Goal: Task Accomplishment & Management: Use online tool/utility

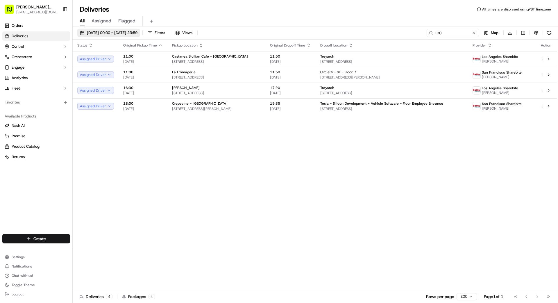
click at [125, 34] on span "[DATE] 00:00 - [DATE] 23:59" at bounding box center [112, 32] width 51 height 5
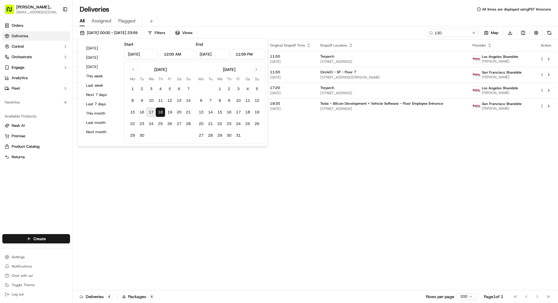
click at [151, 112] on button "17" at bounding box center [150, 111] width 9 height 9
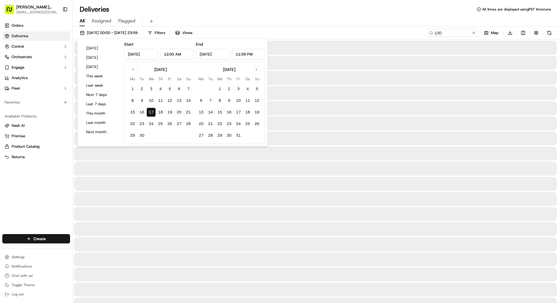
type input "[DATE]"
click at [151, 112] on button "17" at bounding box center [150, 111] width 9 height 9
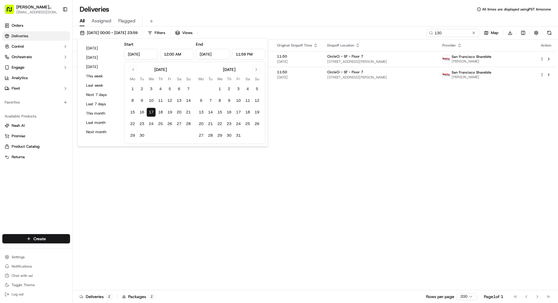
click at [473, 32] on button at bounding box center [474, 33] width 6 height 6
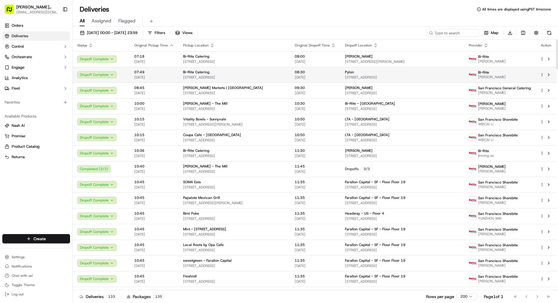
scroll to position [0, 0]
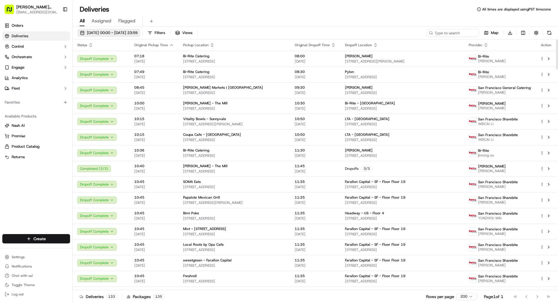
click at [137, 32] on span "[DATE] 00:00 - [DATE] 23:59" at bounding box center [112, 32] width 51 height 5
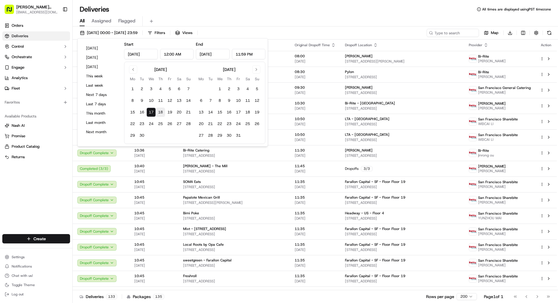
click at [158, 112] on button "18" at bounding box center [160, 111] width 9 height 9
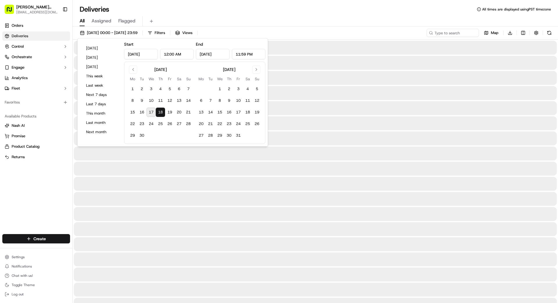
type input "[DATE]"
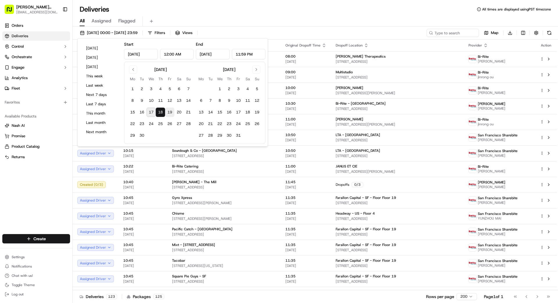
click at [169, 111] on button "19" at bounding box center [169, 111] width 9 height 9
type input "[DATE]"
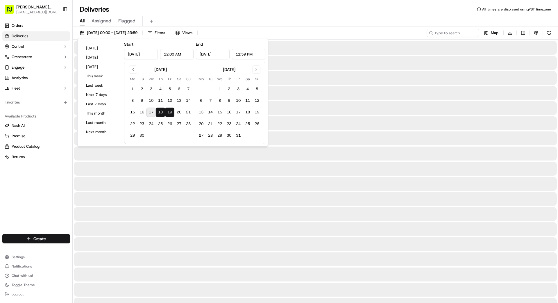
click at [169, 111] on button "19" at bounding box center [169, 111] width 9 height 9
type input "[DATE]"
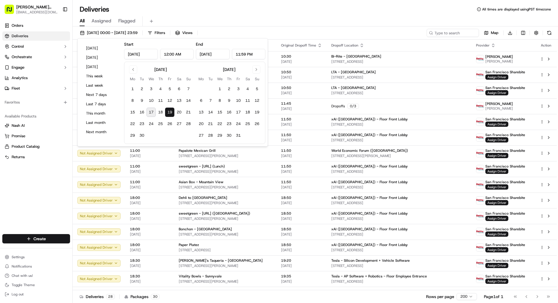
drag, startPoint x: 324, startPoint y: 29, endPoint x: 327, endPoint y: 19, distance: 10.9
click at [325, 26] on div "[DATE] 00:00 - [DATE] 23:59 Filters Views Map Download Status Original Pickup T…" at bounding box center [315, 164] width 485 height 277
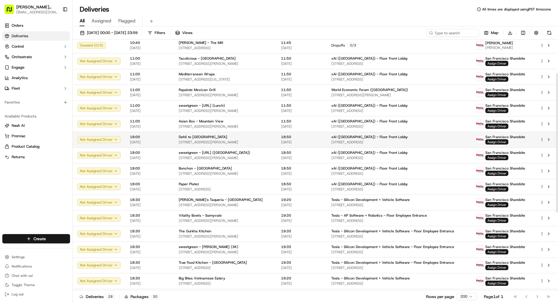
scroll to position [200, 0]
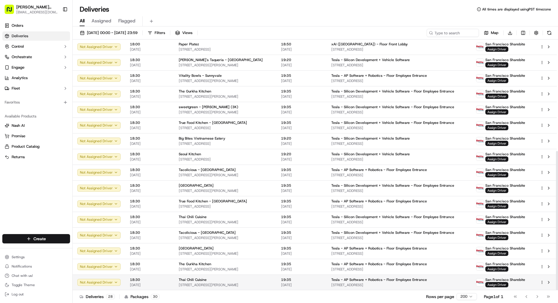
click at [327, 279] on td "19:35 [DATE]" at bounding box center [301, 282] width 50 height 16
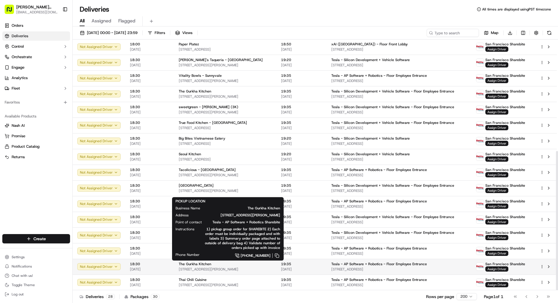
click at [266, 267] on span "[STREET_ADDRESS][PERSON_NAME]" at bounding box center [225, 269] width 93 height 5
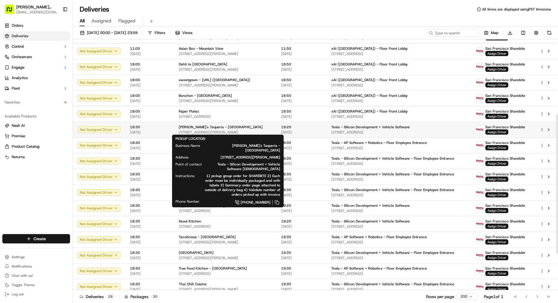
scroll to position [135, 0]
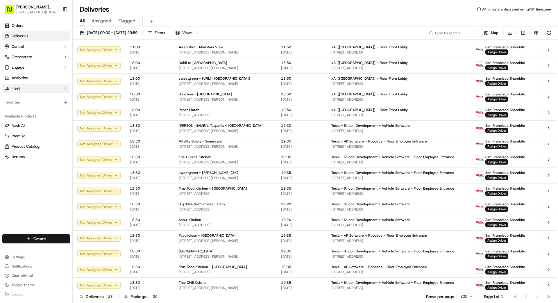
click at [16, 90] on span "Fleet" at bounding box center [16, 88] width 8 height 5
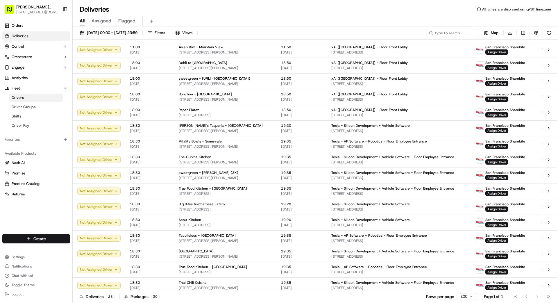
click at [23, 98] on span "Drivers" at bounding box center [18, 97] width 12 height 5
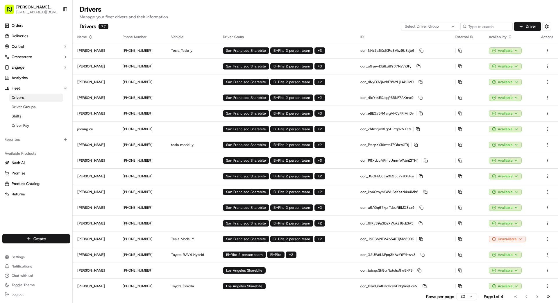
drag, startPoint x: 441, startPoint y: 25, endPoint x: 439, endPoint y: 29, distance: 4.5
click at [441, 25] on div "Select Driver Group" at bounding box center [429, 26] width 55 height 5
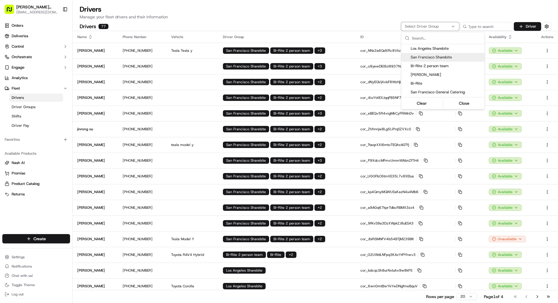
click at [428, 55] on span "San Francisco Sharebite" at bounding box center [445, 57] width 71 height 5
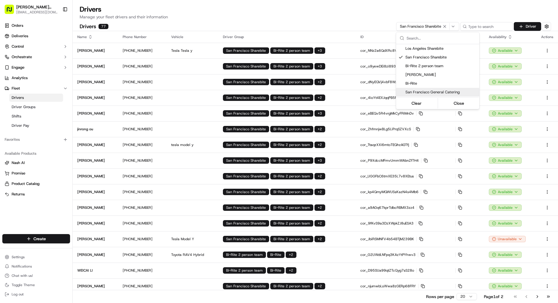
click at [514, 238] on html "[PERSON_NAME] Transportation [EMAIL_ADDRESS][DOMAIN_NAME] Toggle Sidebar Orders…" at bounding box center [279, 151] width 558 height 303
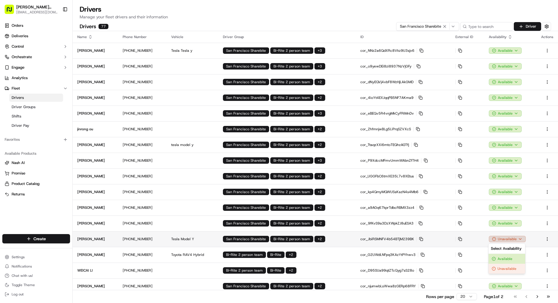
click at [510, 239] on html "[PERSON_NAME] Transportation [EMAIL_ADDRESS][DOMAIN_NAME] Toggle Sidebar Orders…" at bounding box center [279, 151] width 558 height 303
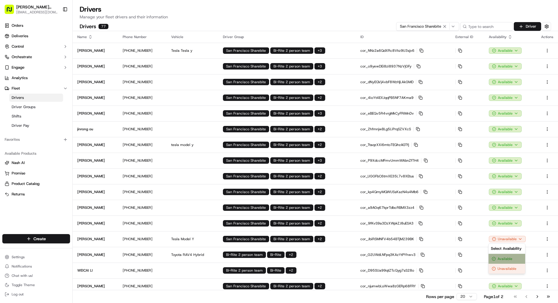
drag, startPoint x: 507, startPoint y: 259, endPoint x: 507, endPoint y: 255, distance: 3.5
click at [507, 259] on div "Available" at bounding box center [506, 259] width 37 height 10
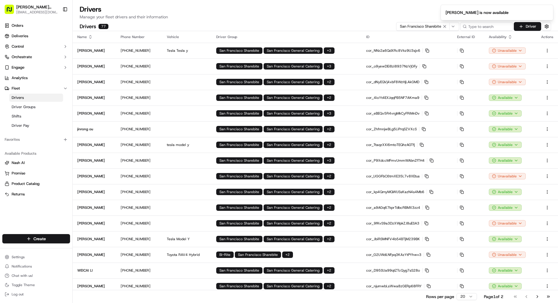
click at [536, 294] on button "Go to next page" at bounding box center [537, 296] width 10 height 8
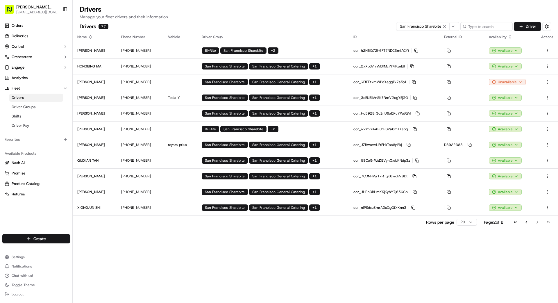
drag, startPoint x: 412, startPoint y: 257, endPoint x: 415, endPoint y: 222, distance: 34.4
click at [416, 253] on div "Name Phone Number Vehicle Driver Group ID External ID Availability Actions [PER…" at bounding box center [315, 167] width 485 height 272
drag, startPoint x: 414, startPoint y: 221, endPoint x: 416, endPoint y: 217, distance: 4.3
click at [414, 219] on div "Rows per page 20 Page 2 of 2 Go to first page Go to previous page Go to next pa…" at bounding box center [315, 221] width 485 height 13
click at [527, 221] on button "Go to previous page" at bounding box center [526, 222] width 10 height 8
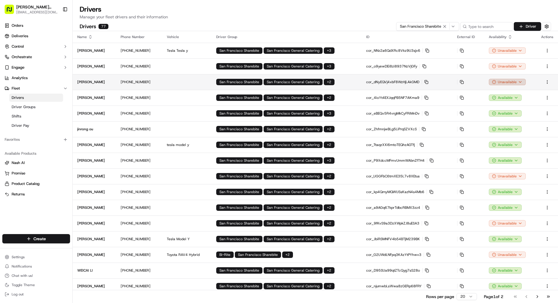
click at [499, 81] on html "[PERSON_NAME] Transportation [EMAIL_ADDRESS][DOMAIN_NAME] Toggle Sidebar Orders…" at bounding box center [279, 151] width 558 height 303
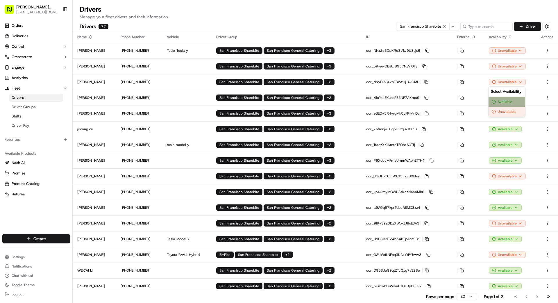
click at [506, 101] on div "Available" at bounding box center [506, 102] width 37 height 10
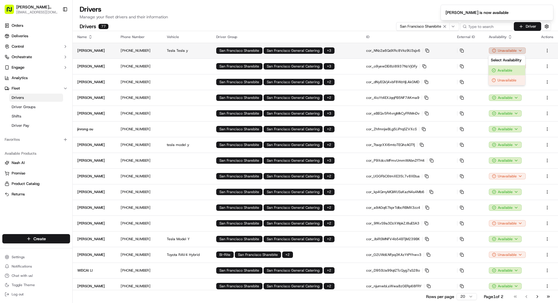
click at [510, 51] on html "[PERSON_NAME] Transportation [EMAIL_ADDRESS][DOMAIN_NAME] Toggle Sidebar Orders…" at bounding box center [279, 151] width 558 height 303
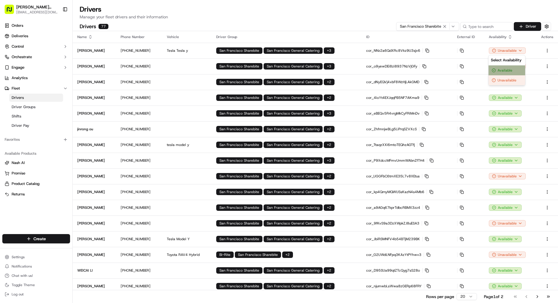
click at [502, 70] on div "Available" at bounding box center [506, 70] width 37 height 10
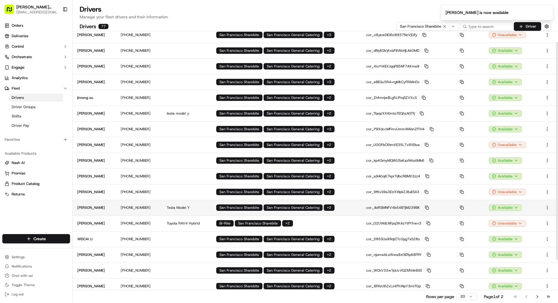
scroll to position [32, 0]
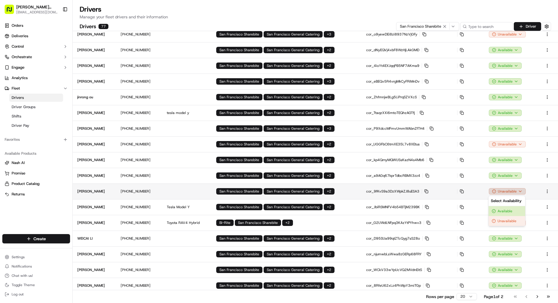
click at [500, 192] on html "[PERSON_NAME] Transportation [EMAIL_ADDRESS][DOMAIN_NAME] Toggle Sidebar Orders…" at bounding box center [279, 151] width 558 height 303
click at [484, 186] on html "[PERSON_NAME] Transportation [EMAIL_ADDRESS][DOMAIN_NAME] Toggle Sidebar Orders…" at bounding box center [279, 151] width 558 height 303
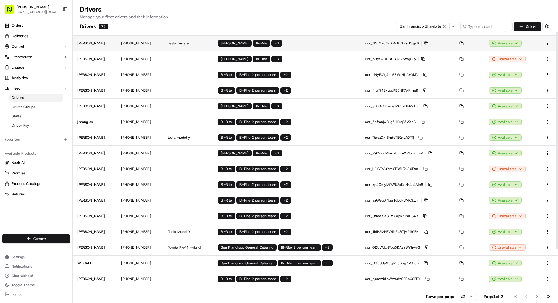
scroll to position [0, 0]
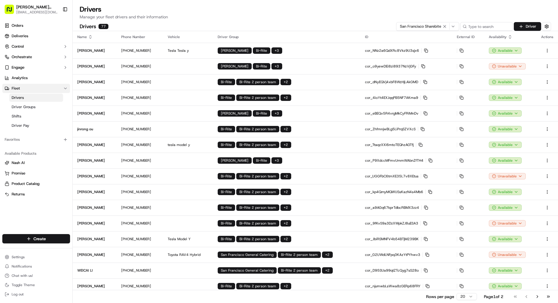
click at [31, 89] on button "Fleet" at bounding box center [36, 88] width 68 height 9
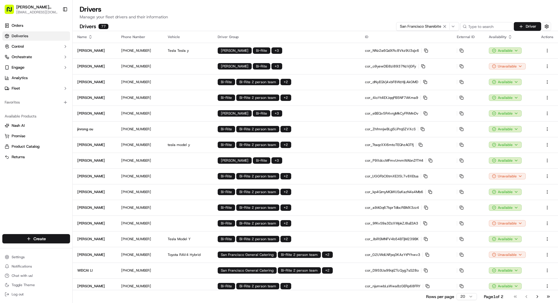
click at [50, 35] on link "Deliveries" at bounding box center [36, 35] width 68 height 9
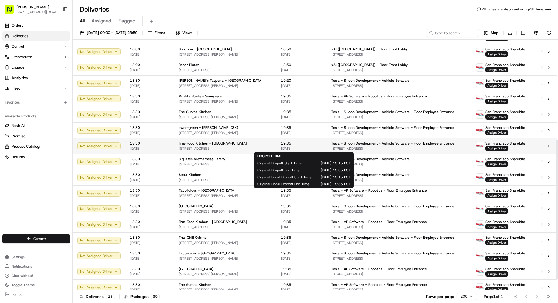
scroll to position [180, 0]
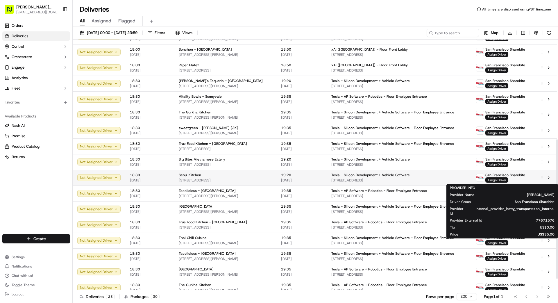
click at [496, 180] on span "Assign Driver" at bounding box center [496, 179] width 23 height 5
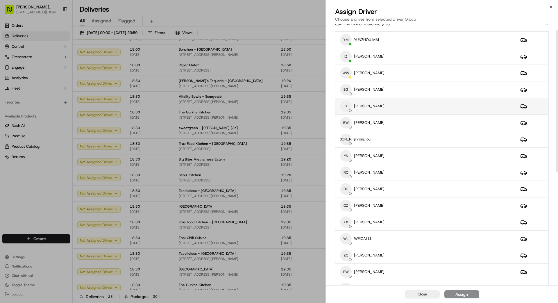
scroll to position [10, 0]
drag, startPoint x: 394, startPoint y: 102, endPoint x: 395, endPoint y: 111, distance: 9.0
click at [394, 102] on div "JX [PERSON_NAME]" at bounding box center [425, 105] width 171 height 12
click at [467, 292] on button "Assign" at bounding box center [461, 294] width 35 height 8
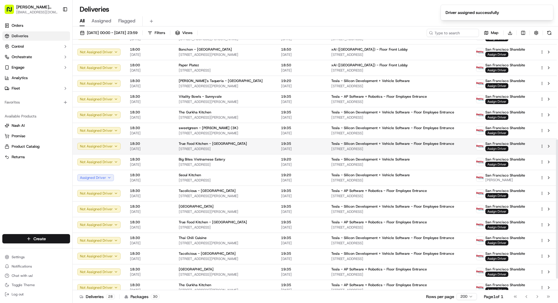
click at [504, 149] on span "Assign Driver" at bounding box center [496, 148] width 23 height 5
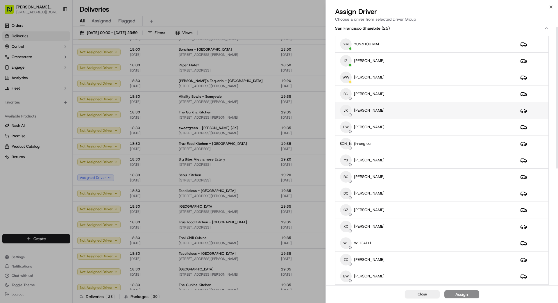
scroll to position [5, 0]
click at [391, 116] on tbody "YM YUNZHOU MAI IZ [PERSON_NAME] weishing [PERSON_NAME] [PERSON_NAME] JX [PERSON…" at bounding box center [441, 243] width 213 height 414
click at [400, 103] on td "JX [PERSON_NAME]" at bounding box center [425, 110] width 180 height 17
click at [466, 294] on div "Assign" at bounding box center [461, 294] width 12 height 6
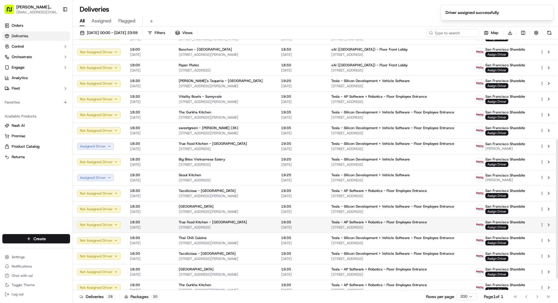
click at [498, 226] on span "Assign Driver" at bounding box center [496, 226] width 23 height 5
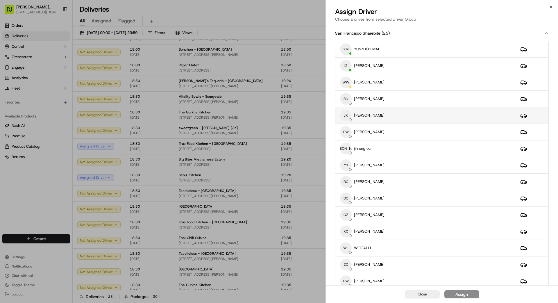
click at [388, 111] on div "JX [PERSON_NAME]" at bounding box center [425, 116] width 171 height 12
click at [460, 295] on div "Assign" at bounding box center [461, 294] width 12 height 6
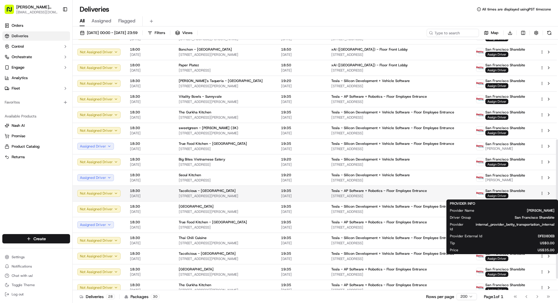
click at [501, 194] on span "Assign Driver" at bounding box center [496, 195] width 23 height 5
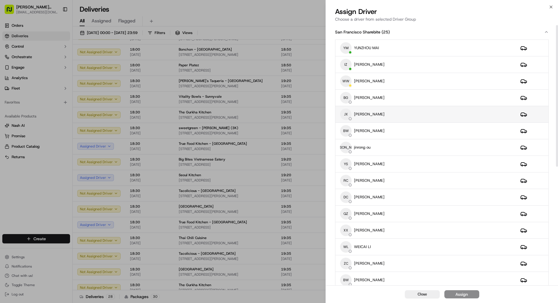
scroll to position [2, 0]
click at [413, 110] on div "JX [PERSON_NAME]" at bounding box center [425, 114] width 171 height 12
click at [469, 295] on button "Assign" at bounding box center [461, 294] width 35 height 8
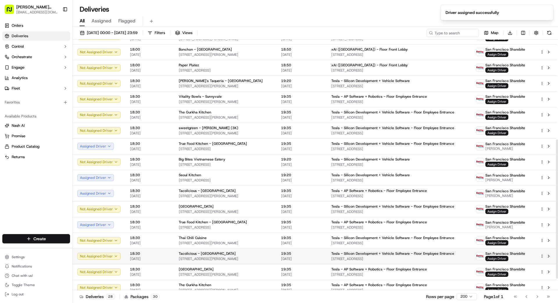
click at [501, 259] on span "Assign Driver" at bounding box center [496, 258] width 23 height 5
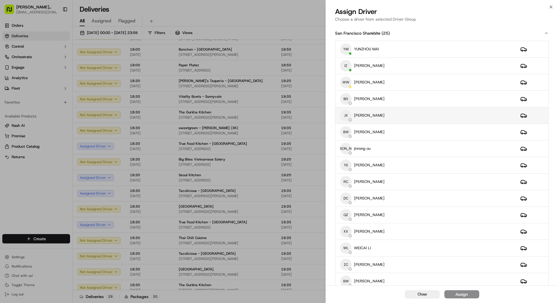
click at [401, 107] on td "JX [PERSON_NAME]" at bounding box center [425, 115] width 180 height 17
drag, startPoint x: 458, startPoint y: 288, endPoint x: 458, endPoint y: 291, distance: 3.2
click at [458, 289] on div "Close Assign" at bounding box center [442, 294] width 232 height 18
click at [458, 292] on div "Assign" at bounding box center [461, 294] width 12 height 6
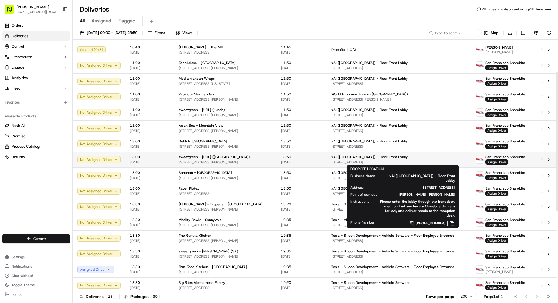
scroll to position [57, 0]
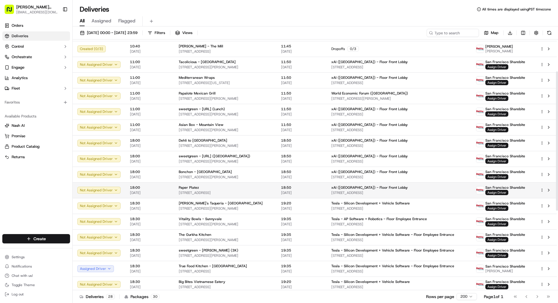
click at [296, 189] on span "18:50" at bounding box center [301, 187] width 41 height 5
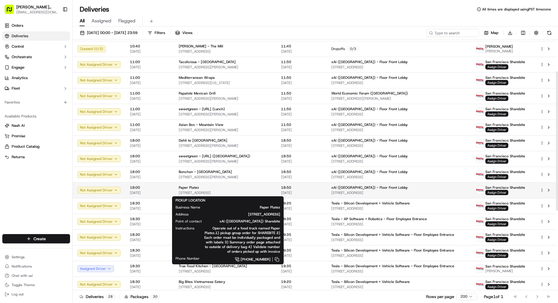
click at [249, 189] on div "Paper Platez" at bounding box center [225, 187] width 93 height 5
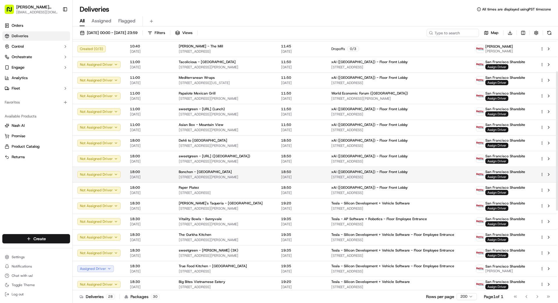
click at [244, 175] on span "[STREET_ADDRESS][PERSON_NAME]" at bounding box center [225, 177] width 93 height 5
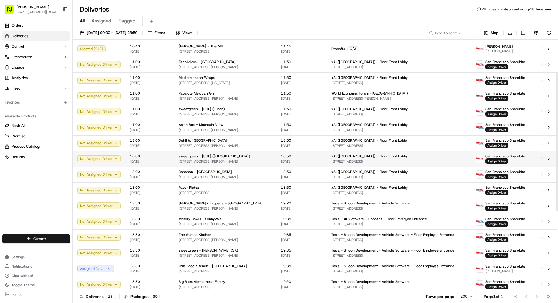
click at [245, 160] on span "[STREET_ADDRESS][PERSON_NAME]" at bounding box center [225, 161] width 93 height 5
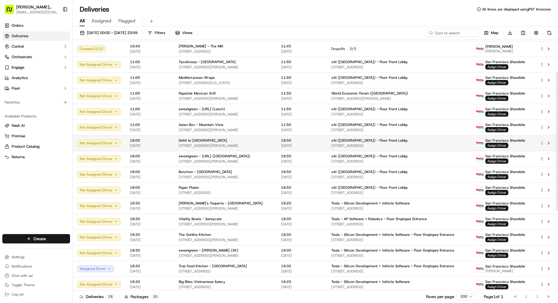
click at [248, 144] on span "[STREET_ADDRESS][PERSON_NAME]" at bounding box center [225, 145] width 93 height 5
click at [498, 145] on span "Assign Driver" at bounding box center [496, 145] width 23 height 5
click at [270, 142] on div "Dehli to [GEOGRAPHIC_DATA]" at bounding box center [225, 140] width 93 height 5
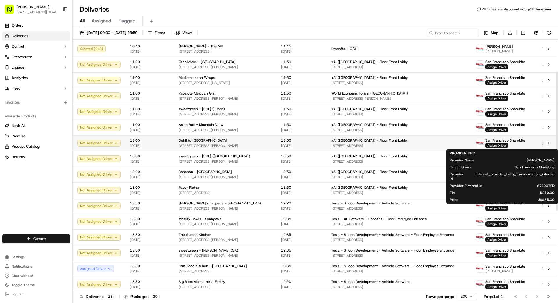
click at [499, 146] on span "Assign Driver" at bounding box center [496, 145] width 23 height 5
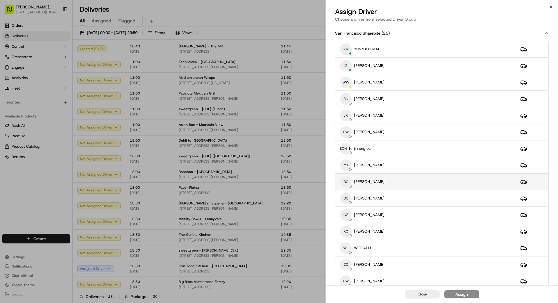
click at [392, 184] on div "RC [PERSON_NAME]" at bounding box center [425, 182] width 171 height 12
click at [461, 292] on div "Assign" at bounding box center [461, 294] width 12 height 6
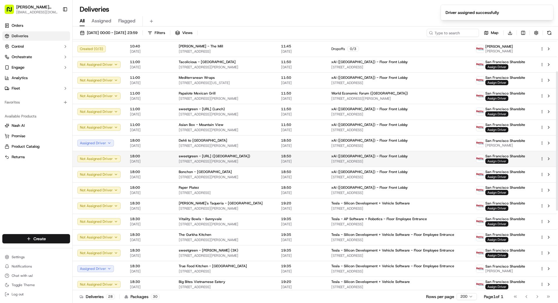
click at [493, 160] on span "Assign Driver" at bounding box center [496, 160] width 23 height 5
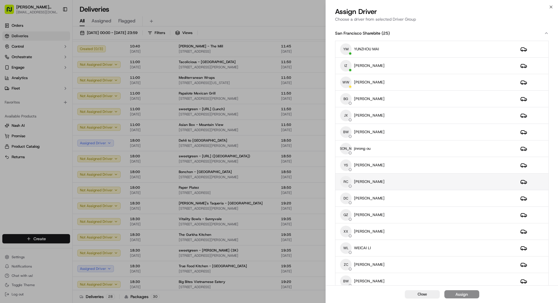
click at [381, 183] on div "RC [PERSON_NAME]" at bounding box center [425, 182] width 171 height 12
click at [460, 295] on div "Assign" at bounding box center [461, 294] width 12 height 6
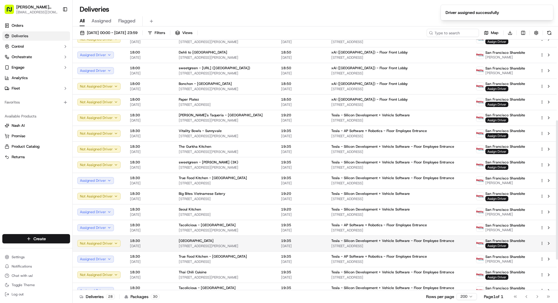
scroll to position [146, 0]
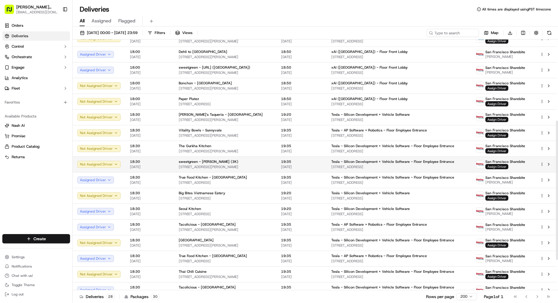
click at [499, 168] on span "Assign Driver" at bounding box center [496, 166] width 23 height 5
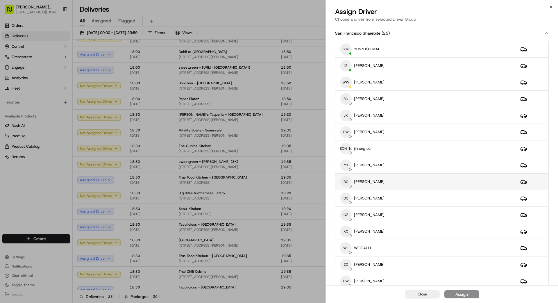
click at [385, 181] on div "RC [PERSON_NAME]" at bounding box center [425, 182] width 171 height 12
click at [465, 295] on div "Assign" at bounding box center [461, 294] width 12 height 6
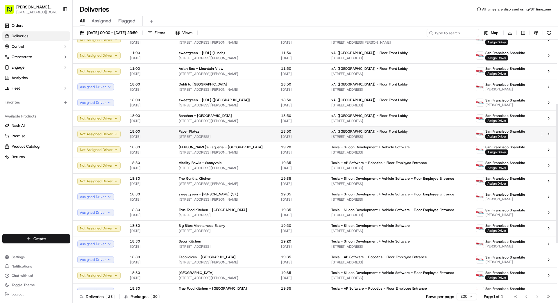
scroll to position [110, 0]
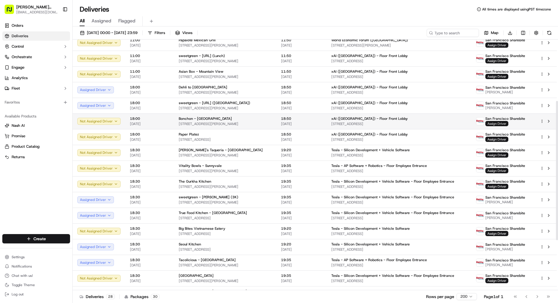
click at [497, 123] on span "Assign Driver" at bounding box center [496, 123] width 23 height 5
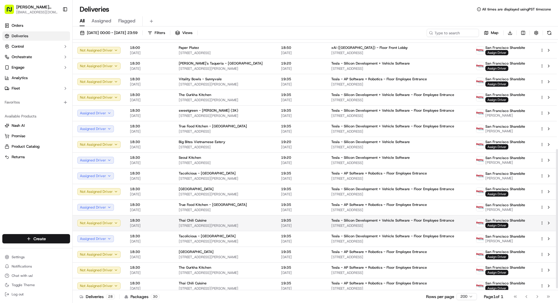
scroll to position [200, 0]
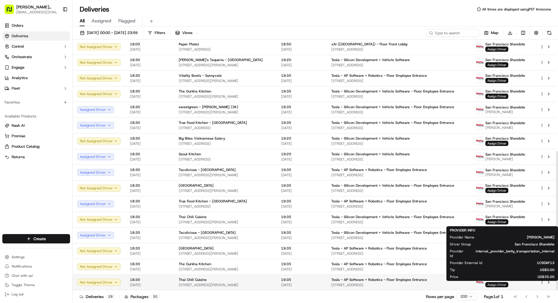
click at [495, 283] on span "Assign Driver" at bounding box center [496, 284] width 23 height 5
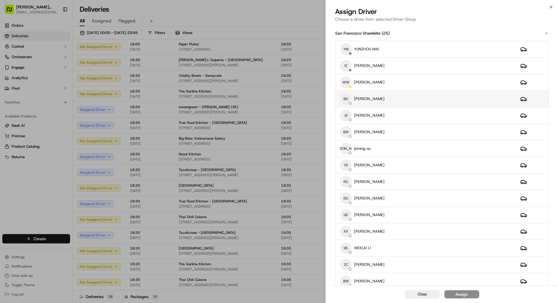
click at [393, 100] on div "BG [PERSON_NAME]" at bounding box center [425, 99] width 171 height 12
drag, startPoint x: 467, startPoint y: 295, endPoint x: 465, endPoint y: 293, distance: 3.1
click at [467, 295] on div "Assign" at bounding box center [461, 294] width 12 height 6
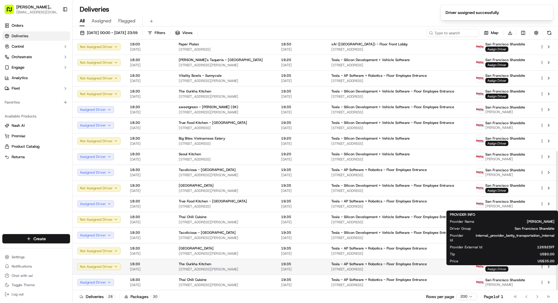
click at [495, 268] on span "Assign Driver" at bounding box center [496, 268] width 23 height 5
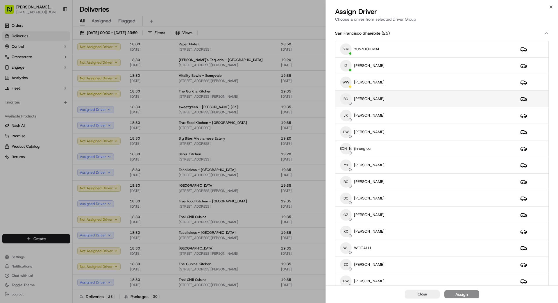
click at [368, 99] on p "[PERSON_NAME]" at bounding box center [369, 98] width 31 height 5
click at [470, 296] on button "Assign" at bounding box center [461, 294] width 35 height 8
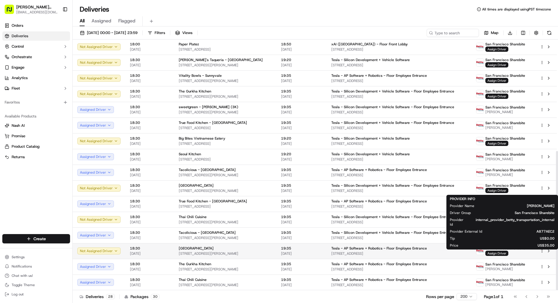
scroll to position [192, 0]
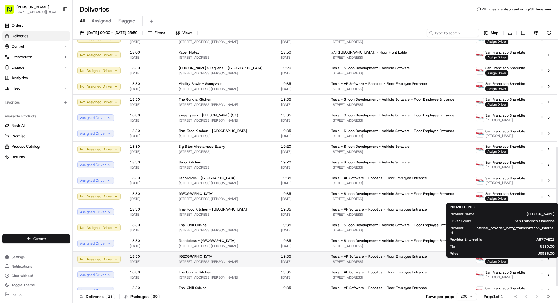
click at [501, 260] on span "Assign Driver" at bounding box center [496, 261] width 23 height 5
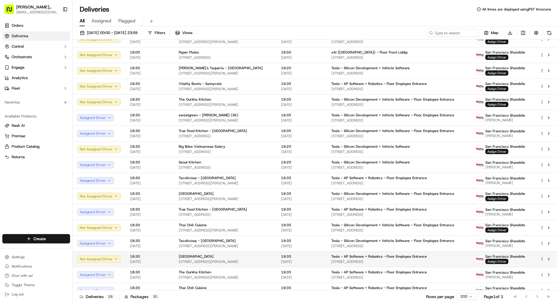
drag, startPoint x: 297, startPoint y: 257, endPoint x: 303, endPoint y: 257, distance: 5.2
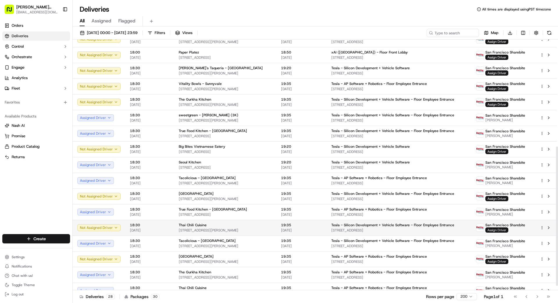
click at [507, 230] on span "Assign Driver" at bounding box center [496, 229] width 23 height 5
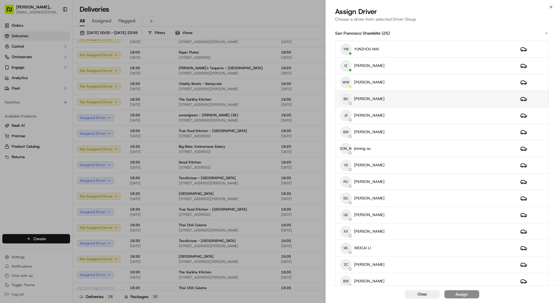
click at [383, 98] on div "BG [PERSON_NAME]" at bounding box center [425, 99] width 171 height 12
click at [460, 294] on div "Assign" at bounding box center [461, 294] width 12 height 6
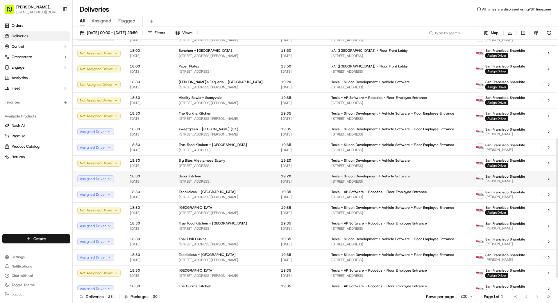
scroll to position [178, 0]
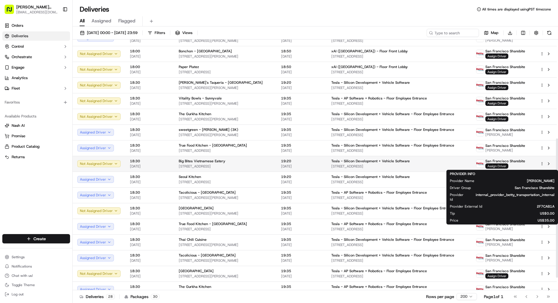
click at [498, 166] on span "Assign Driver" at bounding box center [496, 165] width 23 height 5
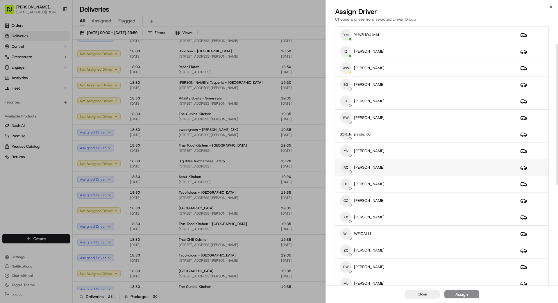
scroll to position [43, 0]
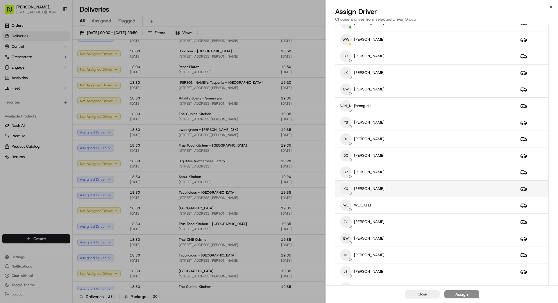
click at [399, 181] on td "XX [PERSON_NAME]" at bounding box center [425, 188] width 180 height 17
click at [464, 294] on div "Assign" at bounding box center [461, 294] width 12 height 6
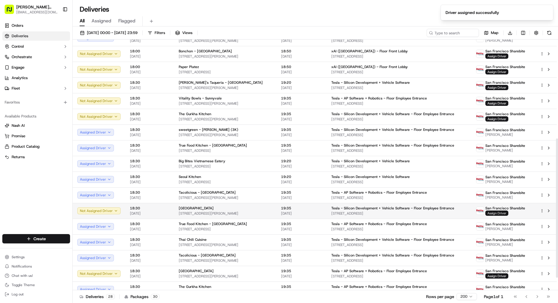
click at [504, 212] on span "Assign Driver" at bounding box center [496, 212] width 23 height 5
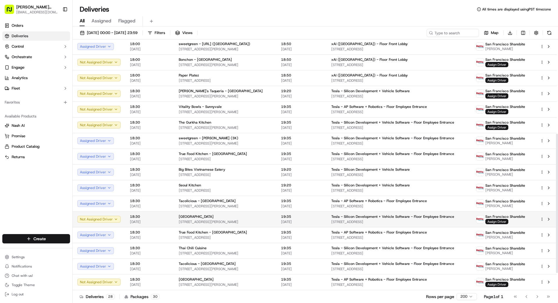
scroll to position [170, 0]
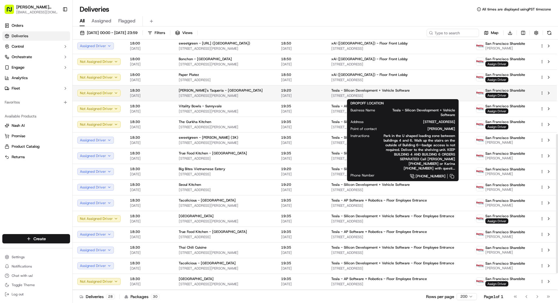
click at [376, 91] on span "Tesla - Silicon Development + Vehicle Software" at bounding box center [370, 90] width 78 height 5
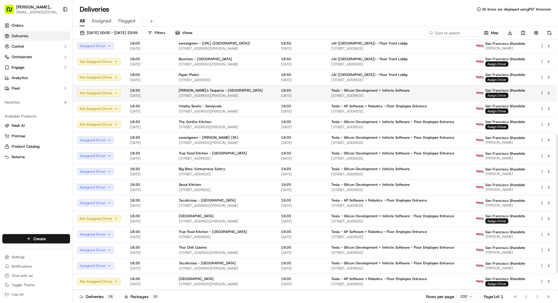
click at [502, 94] on span "Assign Driver" at bounding box center [496, 95] width 23 height 5
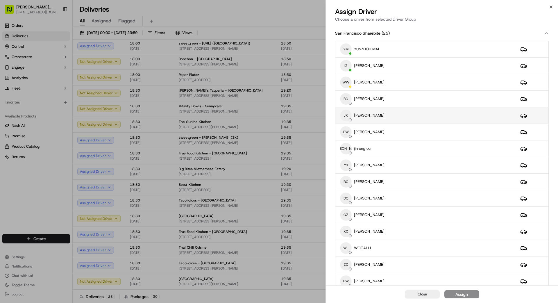
click at [431, 112] on div "JX [PERSON_NAME]" at bounding box center [425, 116] width 171 height 12
click at [464, 293] on div "Assign" at bounding box center [461, 294] width 12 height 6
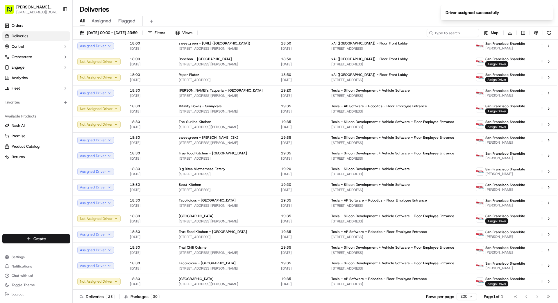
click at [299, 297] on div "Deliveries 28 Packages 30 Rows per page 200 Page 1 of 1 Go to first page Go to …" at bounding box center [315, 296] width 485 height 13
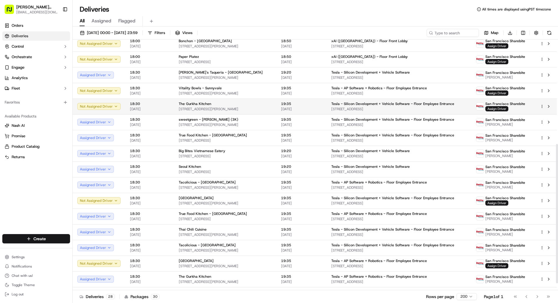
scroll to position [184, 0]
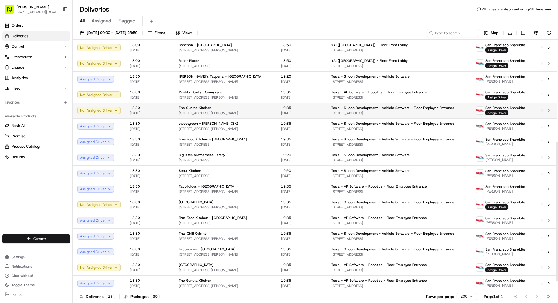
click at [498, 113] on span "Assign Driver" at bounding box center [496, 112] width 23 height 5
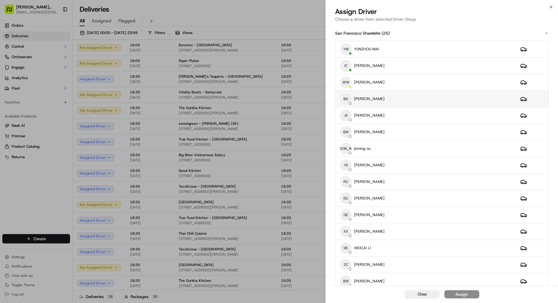
click at [397, 100] on div "BG [PERSON_NAME]" at bounding box center [425, 99] width 171 height 12
click at [457, 295] on div "Assign" at bounding box center [461, 294] width 12 height 6
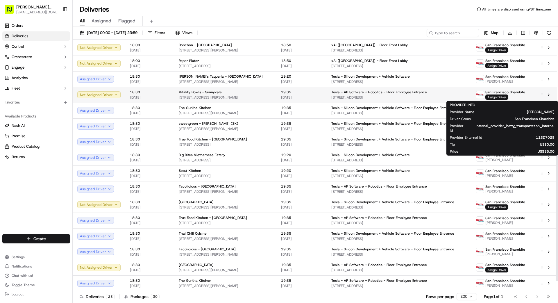
click at [499, 97] on span "Assign Driver" at bounding box center [496, 96] width 23 height 5
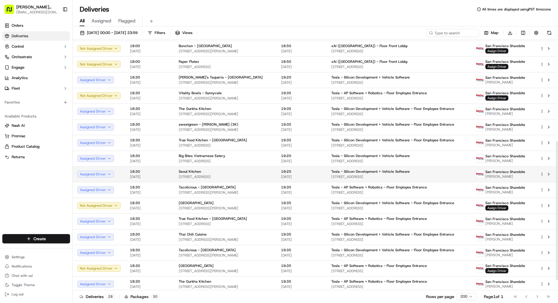
scroll to position [183, 0]
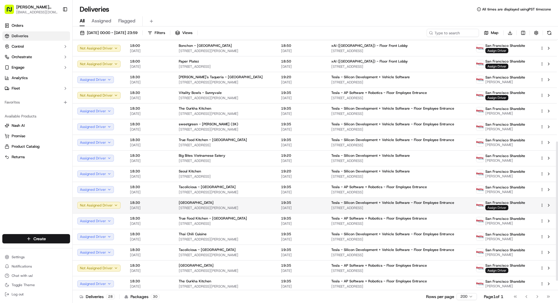
click at [502, 207] on span "Assign Driver" at bounding box center [496, 207] width 23 height 5
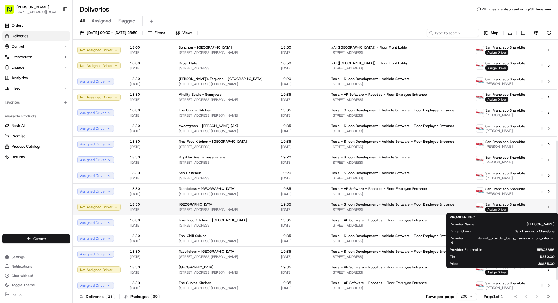
click at [498, 210] on span "Assign Driver" at bounding box center [496, 209] width 23 height 5
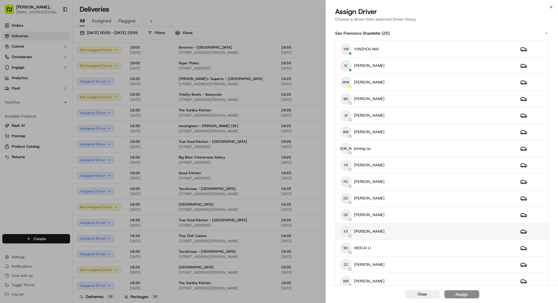
click at [408, 229] on div "XX [PERSON_NAME]" at bounding box center [425, 231] width 171 height 12
click at [457, 295] on div "Assign" at bounding box center [461, 294] width 12 height 6
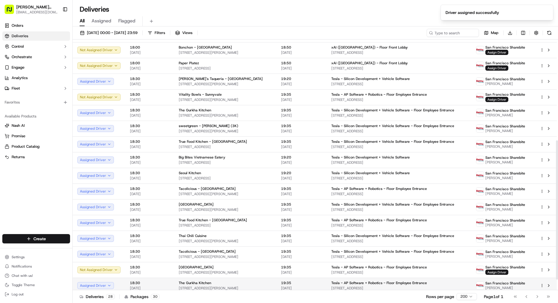
scroll to position [181, 0]
click at [499, 273] on span "Assign Driver" at bounding box center [496, 272] width 23 height 5
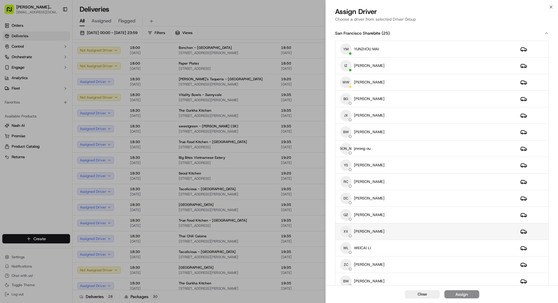
click at [393, 232] on div "XX [PERSON_NAME]" at bounding box center [425, 231] width 171 height 12
click at [463, 295] on div "Assign" at bounding box center [461, 294] width 12 height 6
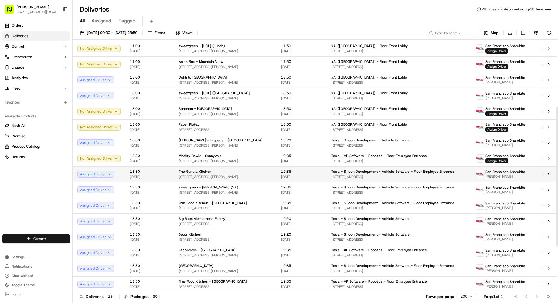
scroll to position [122, 0]
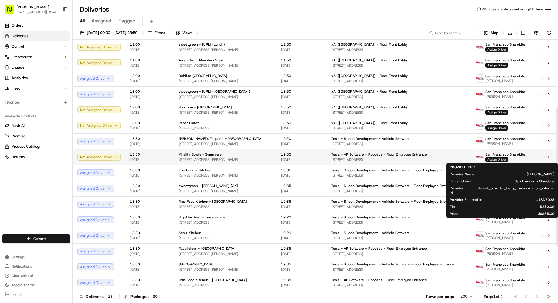
click at [498, 158] on span "Assign Driver" at bounding box center [496, 159] width 23 height 5
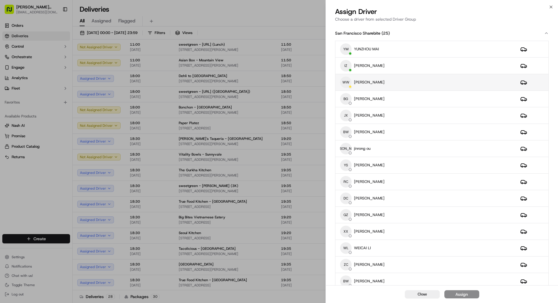
click at [401, 78] on div "WW weishing [PERSON_NAME]" at bounding box center [425, 82] width 171 height 12
click at [478, 295] on button "Assign" at bounding box center [461, 294] width 35 height 8
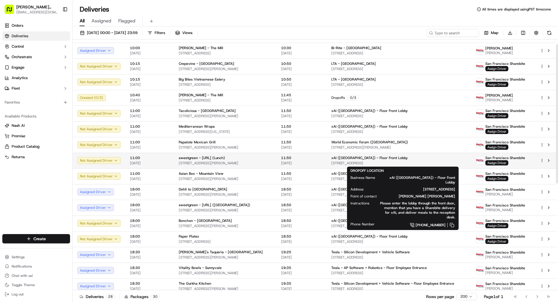
scroll to position [0, 0]
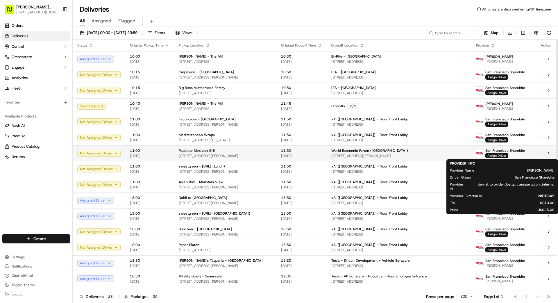
click at [493, 154] on span "Assign Driver" at bounding box center [496, 155] width 23 height 5
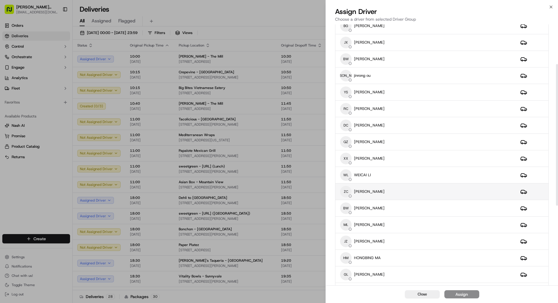
scroll to position [79, 0]
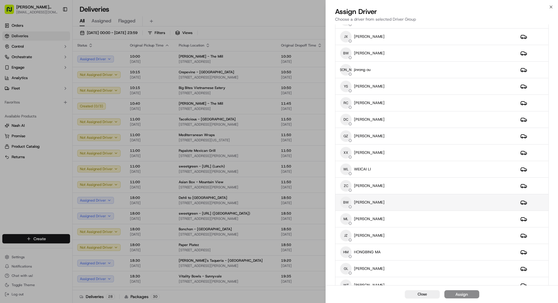
click at [411, 199] on div "BW BINGTINAN [PERSON_NAME]" at bounding box center [425, 202] width 171 height 12
click at [462, 295] on div "Assign" at bounding box center [461, 294] width 12 height 6
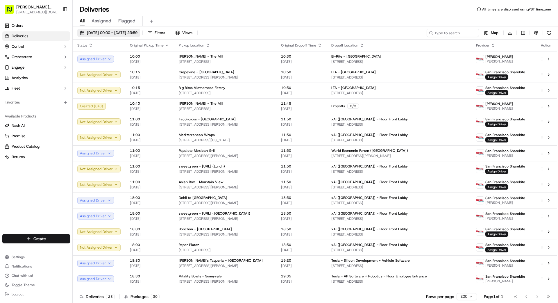
click at [135, 32] on span "[DATE] 00:00 - [DATE] 23:59" at bounding box center [112, 32] width 51 height 5
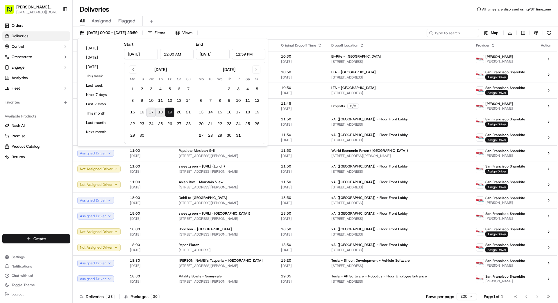
click at [158, 112] on button "18" at bounding box center [160, 111] width 9 height 9
type input "[DATE]"
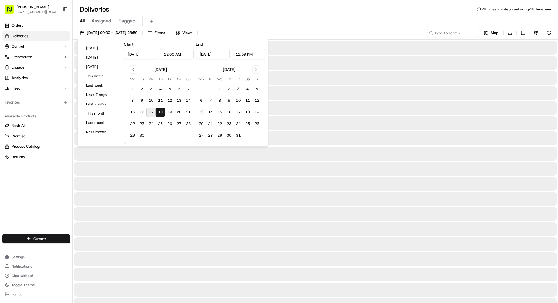
click at [158, 112] on button "18" at bounding box center [160, 111] width 9 height 9
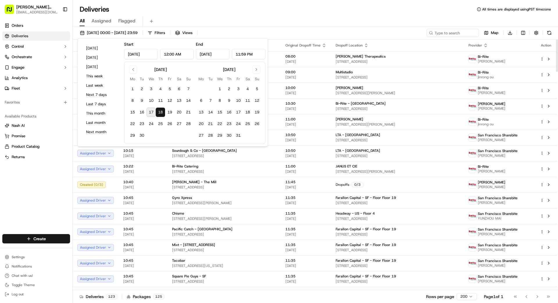
click at [40, 185] on div "Orders Deliveries Control Orchestrate Engage Analytics Fleet Favorites Availabl…" at bounding box center [36, 124] width 72 height 211
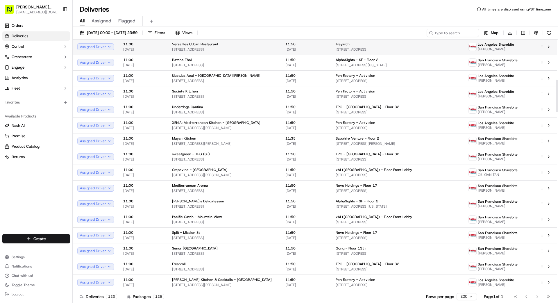
scroll to position [311, 0]
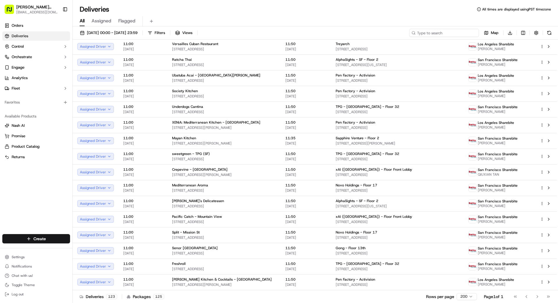
click at [436, 33] on input at bounding box center [444, 33] width 70 height 8
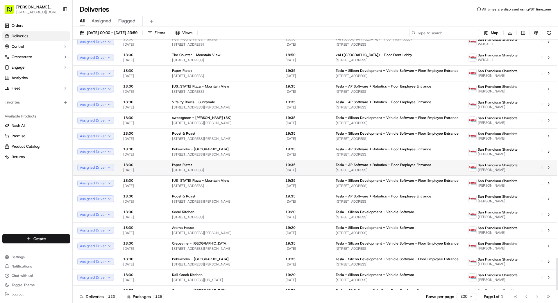
scroll to position [1691, 0]
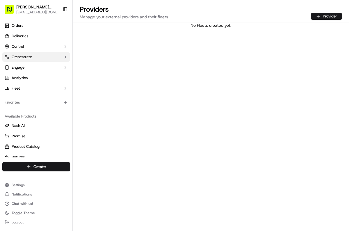
scroll to position [2, 0]
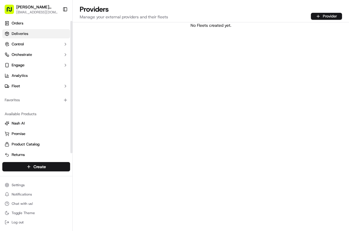
click at [36, 28] on ul "Orders Deliveries Control Orchestrate Engage Analytics Fleet" at bounding box center [36, 55] width 68 height 72
click at [34, 35] on link "Deliveries" at bounding box center [36, 33] width 68 height 9
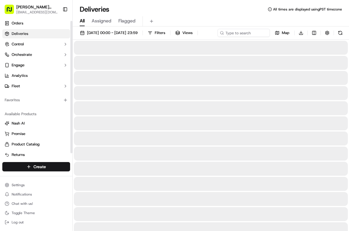
drag, startPoint x: 108, startPoint y: 27, endPoint x: 112, endPoint y: 27, distance: 4.4
click at [115, 31] on span "[DATE] 00:00 - [DATE] 23:59" at bounding box center [112, 32] width 51 height 5
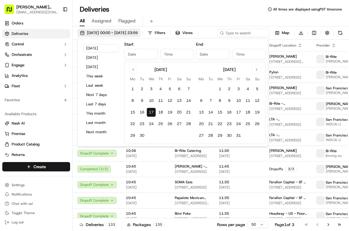
type input "[DATE]"
type input "12:00 AM"
type input "[DATE]"
type input "11:59 PM"
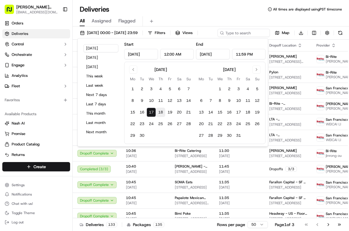
click at [161, 110] on button "18" at bounding box center [160, 111] width 9 height 9
type input "[DATE]"
click at [161, 110] on button "18" at bounding box center [160, 111] width 9 height 9
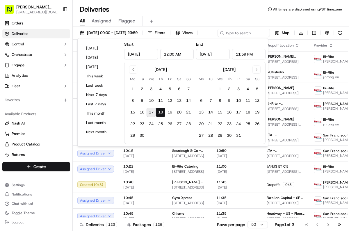
click at [272, 25] on div "All Assigned Flagged" at bounding box center [211, 21] width 276 height 10
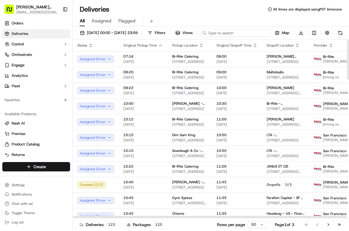
click at [200, 37] on input at bounding box center [235, 33] width 70 height 8
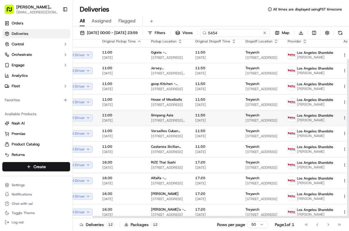
scroll to position [21, 19]
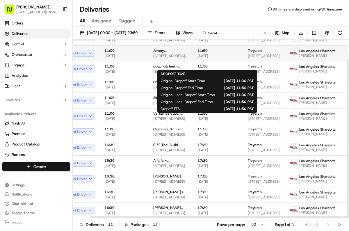
type input "5454"
click at [175, 53] on span "Jersey [PERSON_NAME]'s Subs - [GEOGRAPHIC_DATA]" at bounding box center [170, 50] width 35 height 5
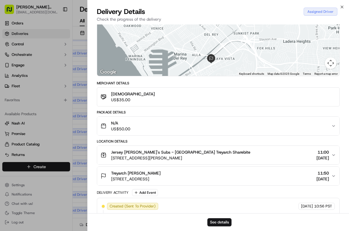
scroll to position [58, 0]
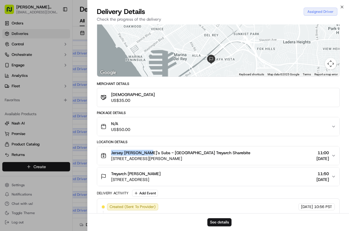
drag, startPoint x: 110, startPoint y: 150, endPoint x: 146, endPoint y: 151, distance: 35.2
click at [146, 151] on div "Jersey Mike's Subs - Culver City Treyarch Sharebite 4114 Sepulveda Blvd, Culver…" at bounding box center [176, 156] width 150 height 12
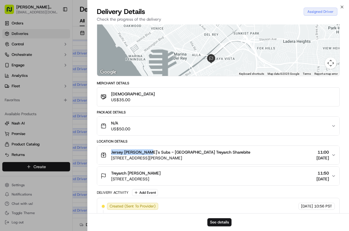
copy span "Jersey Mike's Subs"
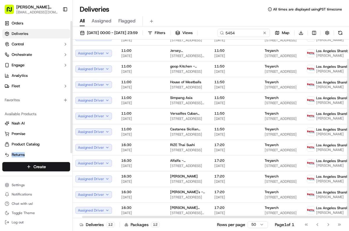
scroll to position [21, 1]
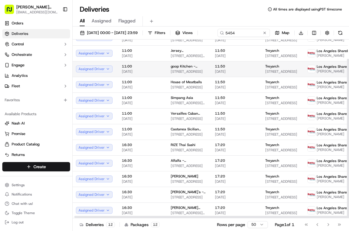
click at [182, 69] on span "goop Kitchen - [GEOGRAPHIC_DATA]" at bounding box center [188, 66] width 35 height 5
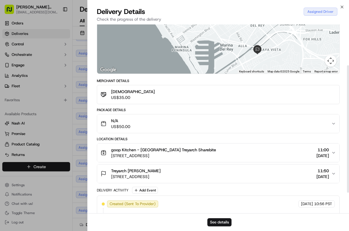
scroll to position [58, 0]
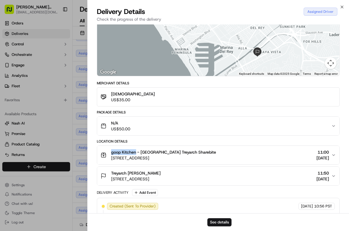
drag, startPoint x: 110, startPoint y: 149, endPoint x: 136, endPoint y: 152, distance: 25.4
click at [136, 152] on div "goop Kitchen - Venice Treyarch Sharebite 401 Lincoln Blvd, Los Angeles, CA 9029…" at bounding box center [158, 155] width 115 height 12
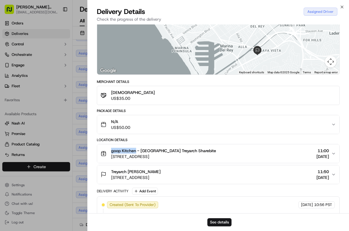
copy span "goop Kitchen"
drag, startPoint x: 75, startPoint y: 90, endPoint x: 78, endPoint y: 89, distance: 3.5
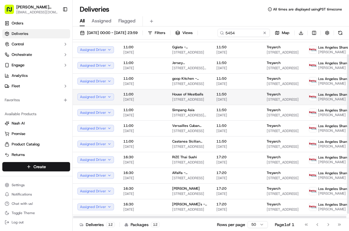
scroll to position [21, 0]
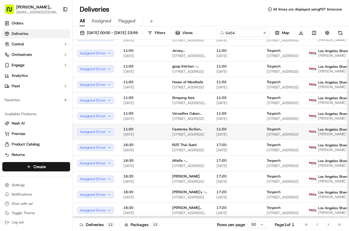
click at [174, 131] on span "Castanea Sicilian Cafe - [GEOGRAPHIC_DATA]" at bounding box center [189, 129] width 35 height 5
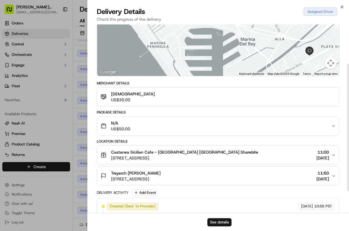
scroll to position [59, 0]
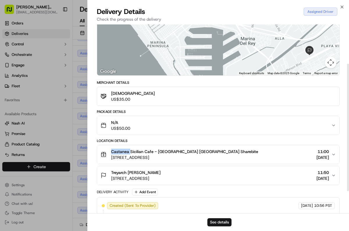
drag, startPoint x: 111, startPoint y: 148, endPoint x: 121, endPoint y: 150, distance: 10.1
click at [129, 149] on span "Castanea Sicilian Cafe - Venice Treyarch Sharebite" at bounding box center [184, 151] width 147 height 6
click at [108, 148] on div "Castanea Sicilian Cafe - Venice Treyarch Sharebite 1307 Ocean Front Walk, Los A…" at bounding box center [179, 154] width 157 height 12
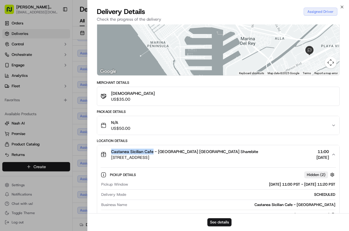
drag, startPoint x: 112, startPoint y: 151, endPoint x: 152, endPoint y: 152, distance: 40.1
click at [152, 152] on span "Castanea Sicilian Cafe - Venice Treyarch Sharebite" at bounding box center [184, 151] width 147 height 6
copy span "Castanea Sicilian Cafe"
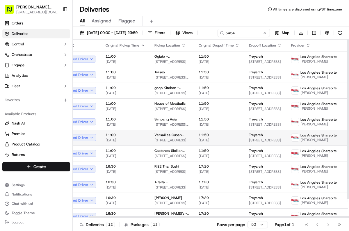
scroll to position [0, 25]
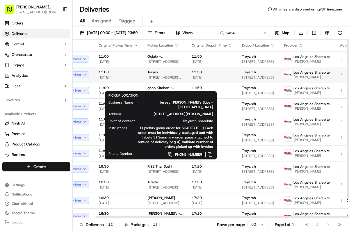
click at [150, 74] on span "Jersey [PERSON_NAME]'s Subs - [GEOGRAPHIC_DATA]" at bounding box center [164, 72] width 35 height 5
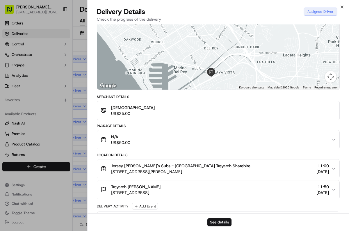
scroll to position [47, 0]
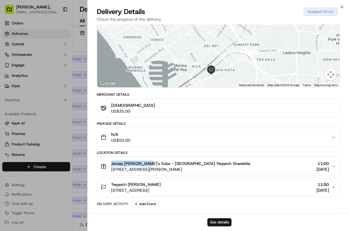
drag, startPoint x: 111, startPoint y: 163, endPoint x: 145, endPoint y: 163, distance: 34.3
click at [145, 163] on span "Jersey Mike's Subs - Culver City Treyarch Sharebite" at bounding box center [180, 163] width 139 height 6
copy span "Jersey Mike's Subs"
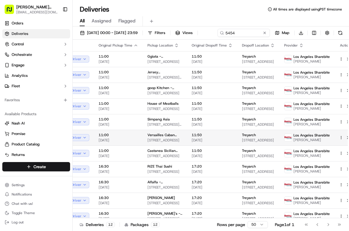
drag, startPoint x: 79, startPoint y: 144, endPoint x: 85, endPoint y: 140, distance: 7.3
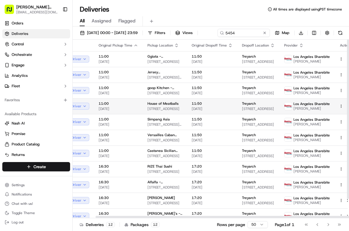
click at [173, 111] on span "[STREET_ADDRESS]" at bounding box center [164, 108] width 35 height 5
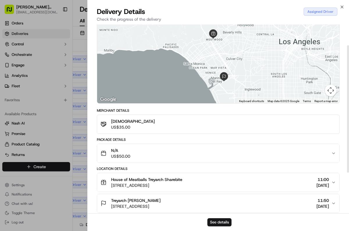
scroll to position [32, 0]
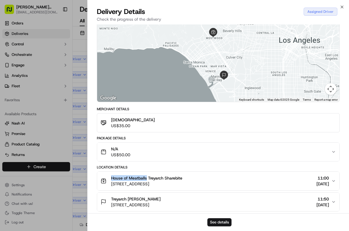
drag, startPoint x: 110, startPoint y: 177, endPoint x: 147, endPoint y: 177, distance: 36.3
click at [147, 177] on div "House of Meatballs Treyarch Sharebite 1076 Gayley Ave, Los Angeles, CA 90024, US" at bounding box center [142, 181] width 82 height 12
copy span "House of Meatballs"
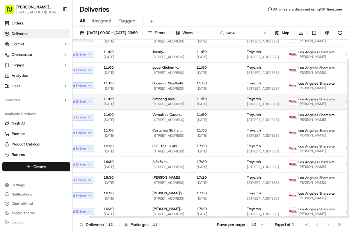
scroll to position [21, 16]
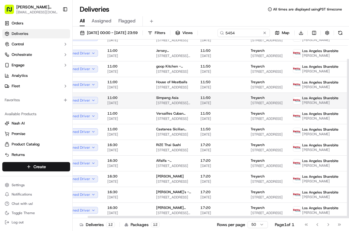
click at [180, 105] on span "[STREET_ADDRESS][PERSON_NAME]" at bounding box center [173, 103] width 35 height 5
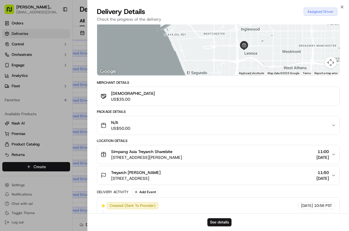
scroll to position [56, 0]
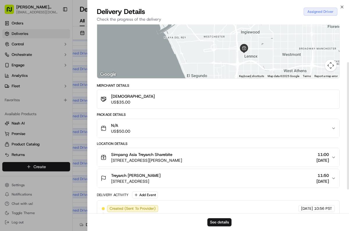
drag, startPoint x: 110, startPoint y: 151, endPoint x: 119, endPoint y: 153, distance: 8.7
click at [125, 151] on div "Simpang Asia Treyarch Sharebite 10500 S Inglewood Ave, Lennox, CA 90304, US" at bounding box center [141, 157] width 81 height 12
drag, startPoint x: 112, startPoint y: 153, endPoint x: 136, endPoint y: 154, distance: 24.7
click at [136, 154] on span "Simpang Asia Treyarch Sharebite" at bounding box center [141, 154] width 61 height 6
copy span "Simpang Asia"
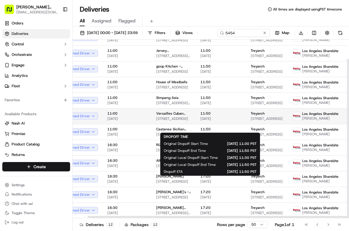
click at [215, 121] on span "[DATE]" at bounding box center [220, 118] width 41 height 5
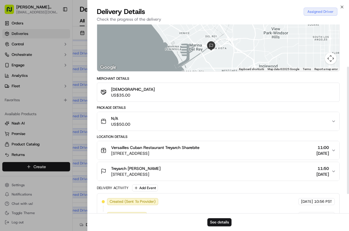
scroll to position [60, 0]
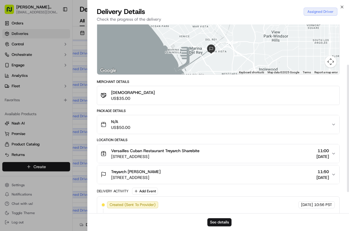
drag, startPoint x: 110, startPoint y: 147, endPoint x: 114, endPoint y: 148, distance: 4.4
click at [116, 148] on div "Versailles Cuban Restaurant Treyarch Sharebite 10319 Venice Blvd., Los Angeles,…" at bounding box center [150, 154] width 99 height 12
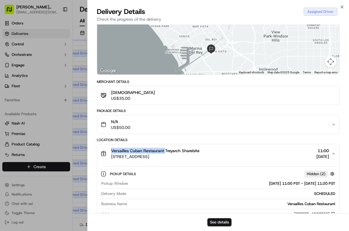
drag, startPoint x: 111, startPoint y: 150, endPoint x: 164, endPoint y: 151, distance: 53.8
click at [164, 151] on span "Versailles Cuban Restaurant Treyarch Sharebite" at bounding box center [155, 151] width 88 height 6
copy span "Versailles Cuban Restaurant"
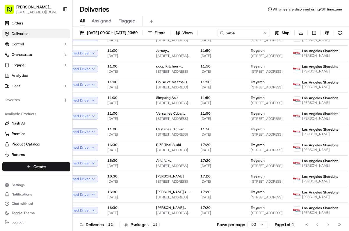
drag, startPoint x: 82, startPoint y: 214, endPoint x: 120, endPoint y: 224, distance: 39.3
click at [261, 36] on button at bounding box center [264, 33] width 6 height 6
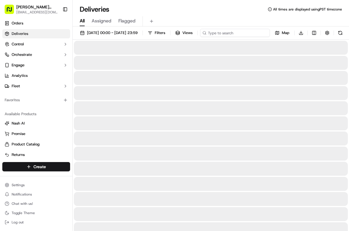
click at [200, 37] on input at bounding box center [235, 33] width 70 height 8
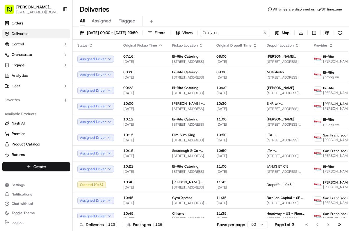
type input "2701"
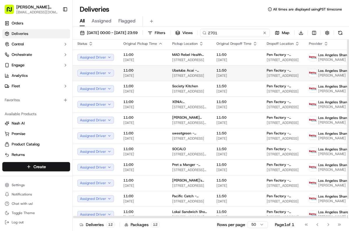
scroll to position [0, 2]
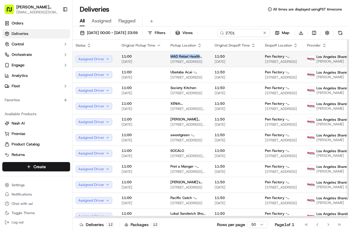
drag, startPoint x: 168, startPoint y: 66, endPoint x: 199, endPoint y: 68, distance: 31.4
click at [199, 67] on td "MAD Rebel Health Kitchen 8516 W 3rd St, Los Angeles, CA 90048, US" at bounding box center [188, 59] width 44 height 16
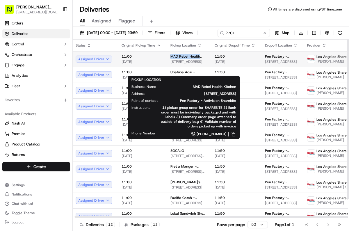
copy span "MAD Rebel Health"
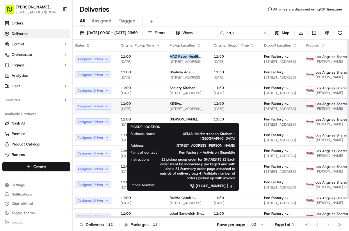
scroll to position [0, 2]
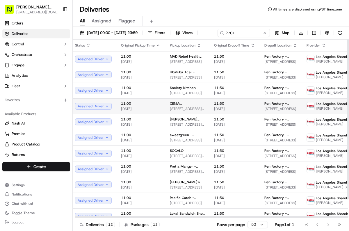
click at [180, 106] on span "XENiA: Mediterranean Kitchen - [GEOGRAPHIC_DATA]" at bounding box center [187, 103] width 35 height 5
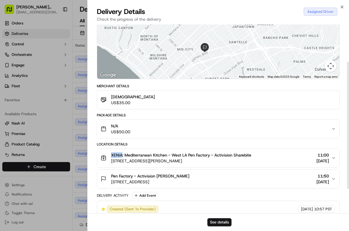
scroll to position [55, 0]
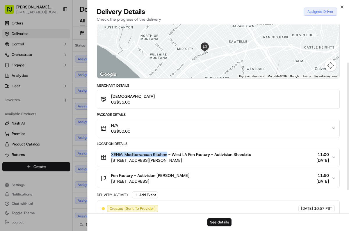
drag, startPoint x: 110, startPoint y: 153, endPoint x: 167, endPoint y: 155, distance: 56.7
click at [167, 155] on div "XENiA: Mediterranean Kitchen - West LA Pen Factory - Activision Sharebite 11419…" at bounding box center [176, 157] width 150 height 12
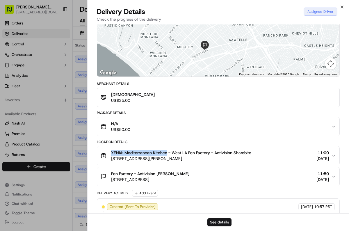
copy span "XENiA: Mediterranean Kitchen"
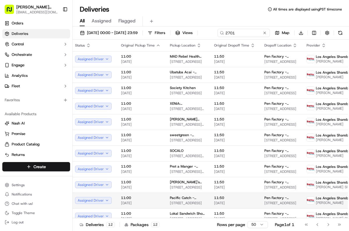
drag, startPoint x: 77, startPoint y: 217, endPoint x: 81, endPoint y: 223, distance: 7.3
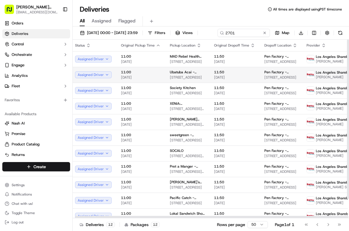
scroll to position [0, 7]
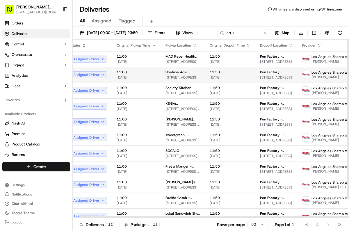
click at [182, 80] on div "Ubatuba Acai - Santa Monica 2715 Main St, Santa Monica, CA 90405, US" at bounding box center [182, 75] width 35 height 10
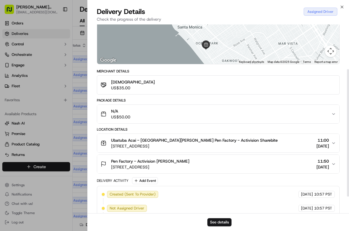
scroll to position [72, 0]
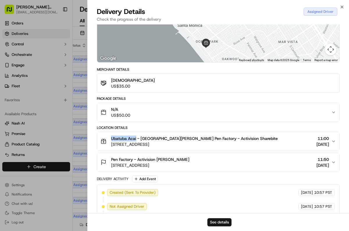
drag, startPoint x: 110, startPoint y: 137, endPoint x: 135, endPoint y: 138, distance: 25.0
click at [136, 138] on div "Ubatuba Acai - Santa Monica Pen Factory - Activision Sharebite 2715 Main St, Sa…" at bounding box center [189, 141] width 177 height 12
copy span "Ubatuba Acai"
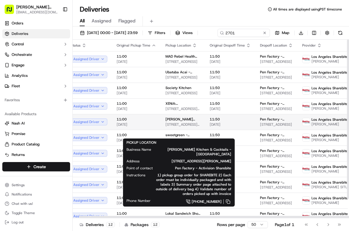
click at [176, 121] on span "[PERSON_NAME] Kitchen & Cocktails - [GEOGRAPHIC_DATA]" at bounding box center [182, 119] width 35 height 5
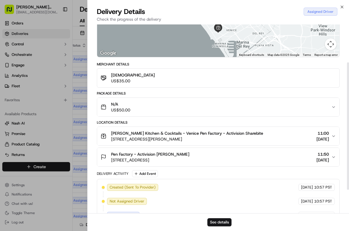
scroll to position [78, 0]
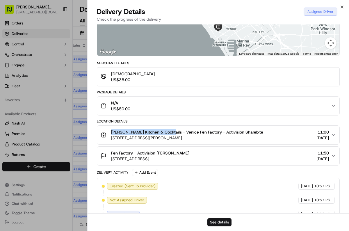
drag, startPoint x: 110, startPoint y: 131, endPoint x: 166, endPoint y: 132, distance: 56.4
click at [166, 132] on div "Greenleaf Kitchen & Cocktails - Venice Pen Factory - Activision Sharebite 1239 …" at bounding box center [182, 135] width 162 height 12
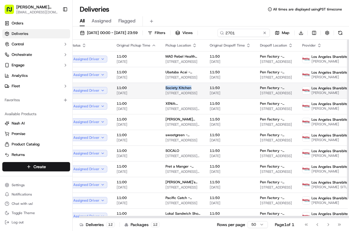
drag, startPoint x: 164, startPoint y: 97, endPoint x: 189, endPoint y: 97, distance: 25.6
click at [189, 90] on div "Society Kitchen" at bounding box center [182, 87] width 35 height 5
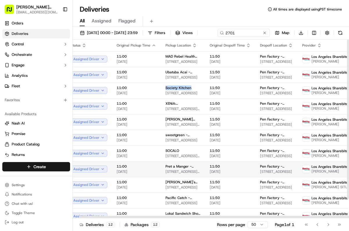
scroll to position [0, 8]
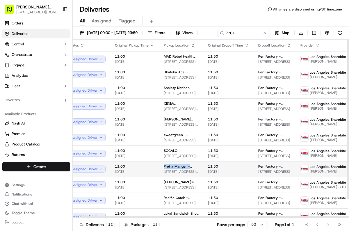
drag, startPoint x: 161, startPoint y: 176, endPoint x: 188, endPoint y: 177, distance: 26.4
click at [188, 177] on td "Pret a Manger - Westwood 10906 Le Conte Ave, Los Angeles, CA 90024, US" at bounding box center [181, 169] width 44 height 16
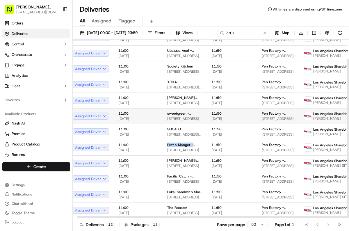
scroll to position [21, 3]
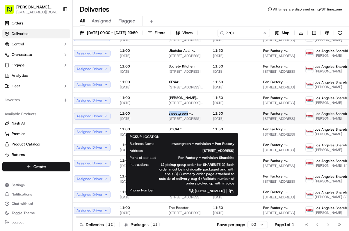
drag, startPoint x: 172, startPoint y: 122, endPoint x: 185, endPoint y: 123, distance: 13.4
click at [185, 123] on td "sweetgreen - Activision - Pen Factory 1343 4th St, Santa Monica, CA 90401, US" at bounding box center [186, 116] width 44 height 16
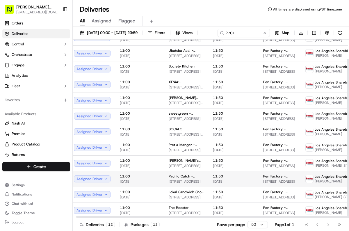
scroll to position [20, 4]
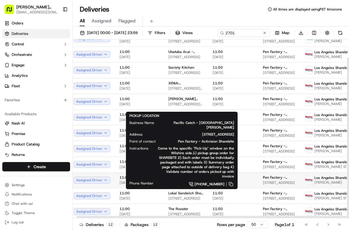
drag, startPoint x: 165, startPoint y: 185, endPoint x: 186, endPoint y: 186, distance: 20.9
click at [186, 186] on td "Pacific Catch - Santa Monica 120 Wilshire Blvd, Santa Monica, CA 90401, US" at bounding box center [186, 180] width 44 height 16
drag, startPoint x: 164, startPoint y: 186, endPoint x: 188, endPoint y: 186, distance: 24.1
click at [188, 186] on td "Pacific Catch - Santa Monica 120 Wilshire Blvd, Santa Monica, CA 90401, US" at bounding box center [186, 180] width 44 height 16
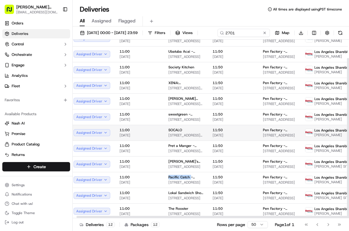
scroll to position [21, 4]
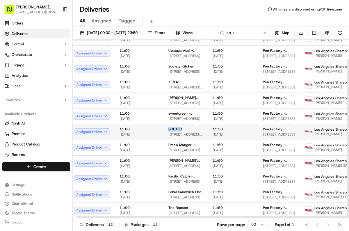
drag, startPoint x: 165, startPoint y: 138, endPoint x: 184, endPoint y: 138, distance: 18.9
click at [184, 138] on td "SOCALO 1920 Santa Monica Blvd, Santa Monica, CA 90404, US" at bounding box center [186, 132] width 44 height 16
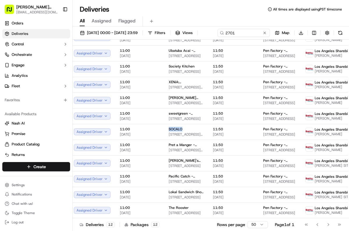
scroll to position [0, 0]
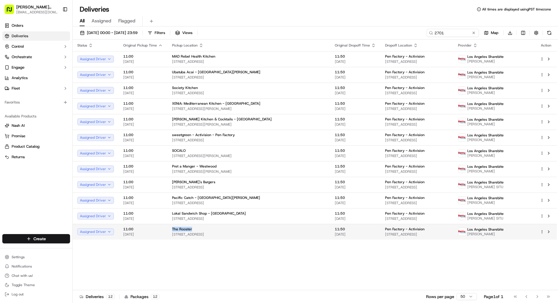
drag, startPoint x: 168, startPoint y: 228, endPoint x: 193, endPoint y: 228, distance: 25.9
click at [193, 228] on td "The Rooster 8809 W Pico Blvd, Los Angeles, CA 90035, US" at bounding box center [248, 232] width 163 height 16
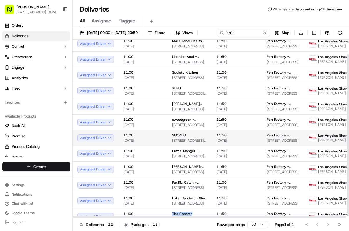
scroll to position [10, 0]
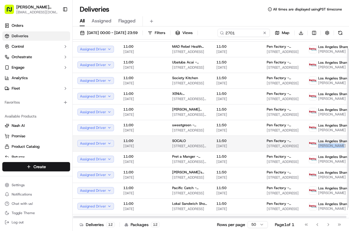
drag, startPoint x: 310, startPoint y: 155, endPoint x: 333, endPoint y: 155, distance: 22.9
click at [333, 148] on span "[PERSON_NAME]" at bounding box center [336, 145] width 36 height 5
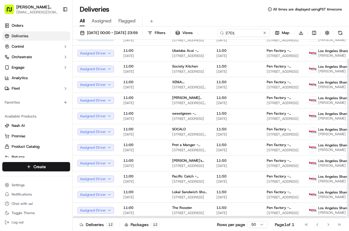
click at [234, 15] on div "All Assigned Flagged" at bounding box center [211, 20] width 276 height 12
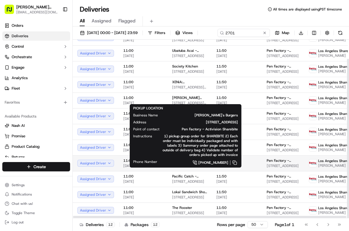
drag, startPoint x: 168, startPoint y: 170, endPoint x: 198, endPoint y: 170, distance: 29.1
click at [198, 170] on td "George's Burgers 3101 Lincoln Blvd, Santa Monica, CA 90405, US" at bounding box center [189, 163] width 44 height 16
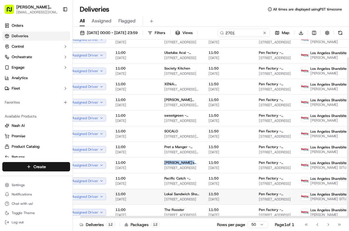
scroll to position [21, 8]
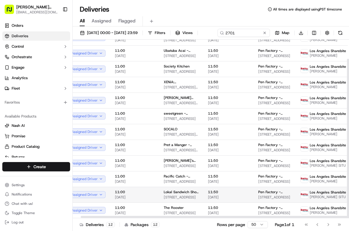
click at [171, 199] on div "Lokal Sandwich Shop - Venice 701 Lincoln Blvd, Los Angeles, CA 90291, US" at bounding box center [181, 194] width 35 height 10
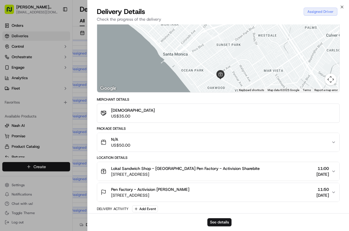
scroll to position [54, 0]
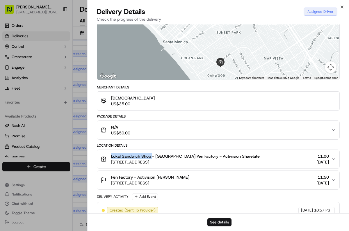
drag, startPoint x: 109, startPoint y: 154, endPoint x: 152, endPoint y: 156, distance: 43.3
click at [152, 156] on div "Lokal Sandwich Shop - Venice Pen Factory - Activision Sharebite 701 Lincoln Blv…" at bounding box center [180, 159] width 159 height 12
drag, startPoint x: 82, startPoint y: 213, endPoint x: 93, endPoint y: 216, distance: 11.3
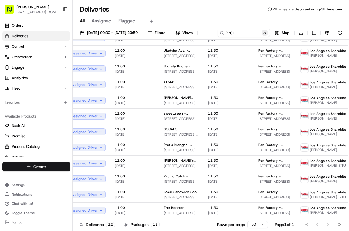
click at [261, 36] on button at bounding box center [264, 33] width 6 height 6
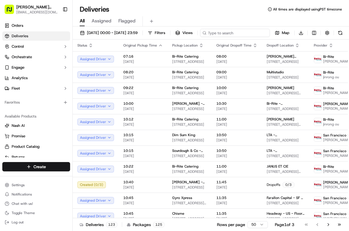
click at [200, 37] on input at bounding box center [235, 33] width 70 height 8
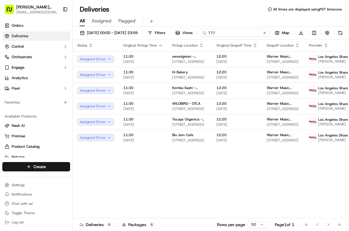
type input "777"
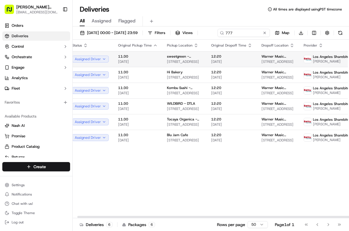
scroll to position [0, 5]
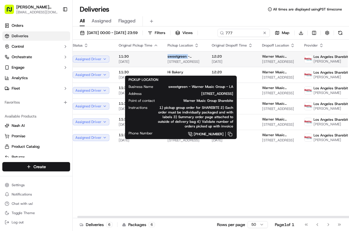
drag, startPoint x: 164, startPoint y: 66, endPoint x: 184, endPoint y: 66, distance: 19.8
click at [185, 59] on span "sweetgreen - Warner Music Group - LA" at bounding box center [184, 56] width 35 height 5
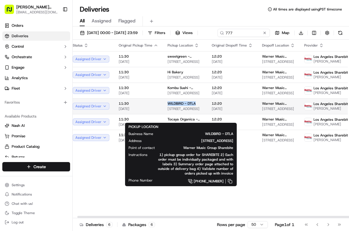
drag, startPoint x: 163, startPoint y: 113, endPoint x: 194, endPoint y: 114, distance: 31.7
click at [194, 114] on td "WILDBIRD - DTLA 816 W 8th St, Los Angeles, CA 90017, US" at bounding box center [185, 106] width 44 height 16
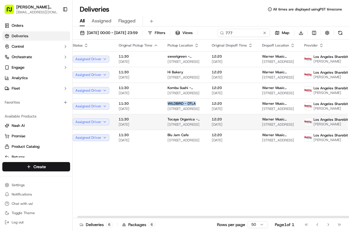
scroll to position [0, 4]
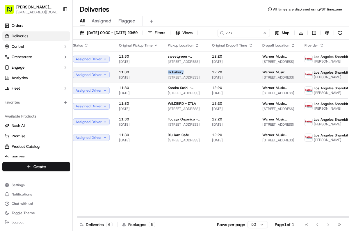
drag, startPoint x: 165, startPoint y: 81, endPoint x: 183, endPoint y: 82, distance: 18.3
click at [183, 82] on td "Hi Bakery 2037 E 7th St, Los Angeles, CA 90021, US" at bounding box center [185, 75] width 44 height 16
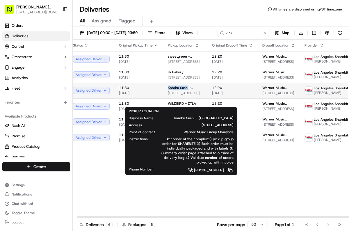
drag, startPoint x: 163, startPoint y: 97, endPoint x: 187, endPoint y: 97, distance: 24.4
click at [187, 97] on td "Kombu Sushi - Arts District 300 S Santa Fe Ave, Los Angeles, CA 90013, US" at bounding box center [185, 90] width 44 height 16
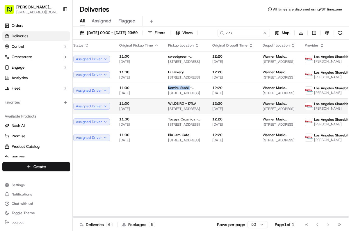
scroll to position [0, 0]
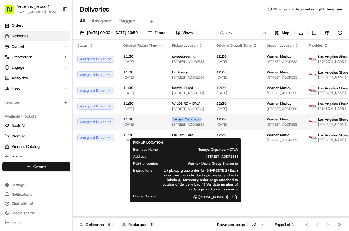
drag, startPoint x: 168, startPoint y: 128, endPoint x: 198, endPoint y: 129, distance: 29.3
click at [198, 129] on td "Tocaya Organica - DTLA 801 S Olive St, Los Angeles, CA 90014, US" at bounding box center [189, 122] width 44 height 16
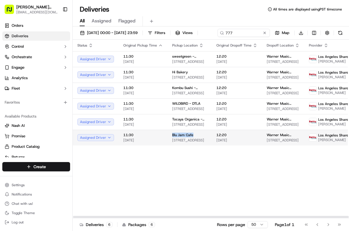
drag, startPoint x: 168, startPoint y: 144, endPoint x: 191, endPoint y: 144, distance: 22.4
click at [192, 145] on td "Blu Jam Cafe 541 S Spring St, Los Angeles, CA 90013, US" at bounding box center [189, 138] width 44 height 16
